Goal: Information Seeking & Learning: Learn about a topic

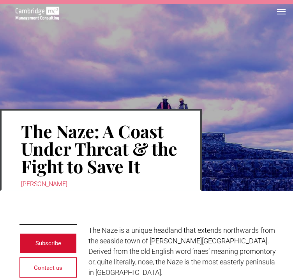
click at [245, 99] on div at bounding box center [266, 134] width 66 height 113
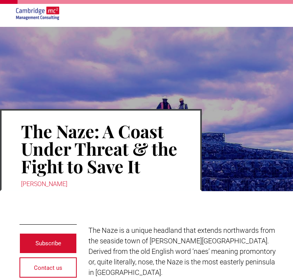
scroll to position [249, 0]
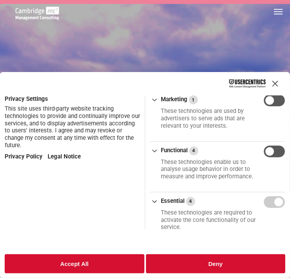
click at [198, 252] on footer "Accept All Deny" at bounding box center [145, 265] width 290 height 27
click at [161, 270] on button "Deny" at bounding box center [216, 264] width 140 height 19
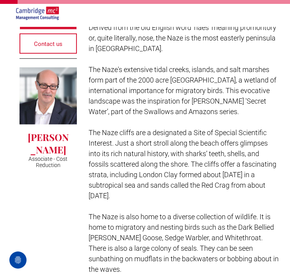
scroll to position [229, 0]
